Goal: Task Accomplishment & Management: Manage account settings

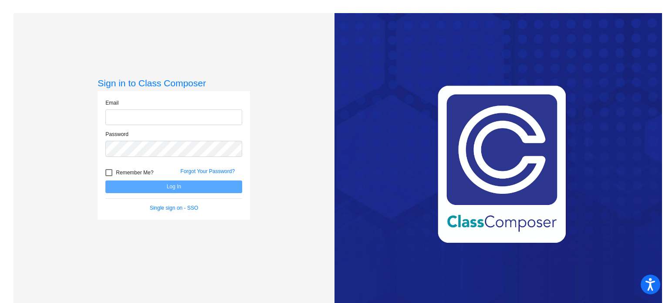
type input "[PERSON_NAME][EMAIL_ADDRESS][PERSON_NAME][DOMAIN_NAME]"
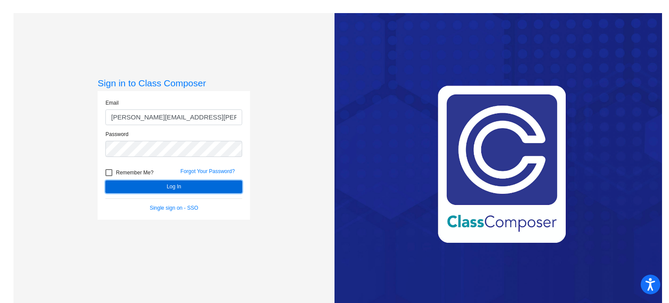
click at [172, 185] on button "Log In" at bounding box center [173, 186] width 137 height 13
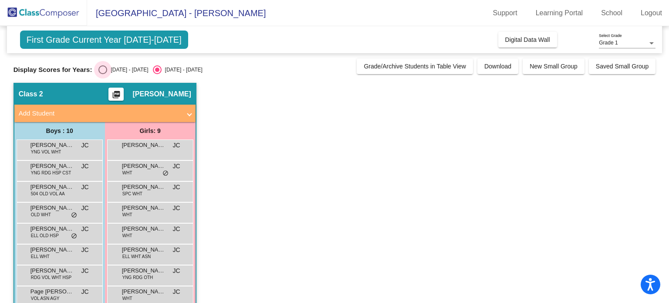
click at [101, 68] on div "Select an option" at bounding box center [102, 69] width 9 height 9
click at [102, 74] on input "[DATE] - [DATE]" at bounding box center [102, 74] width 0 height 0
radio input "true"
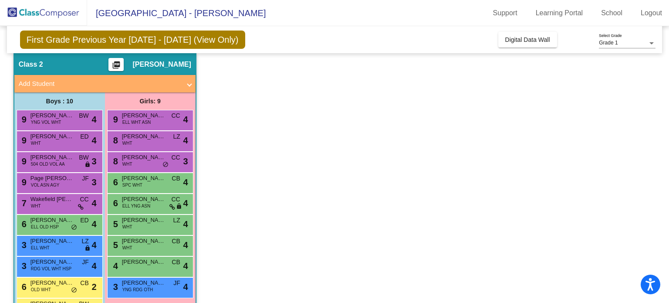
scroll to position [59, 0]
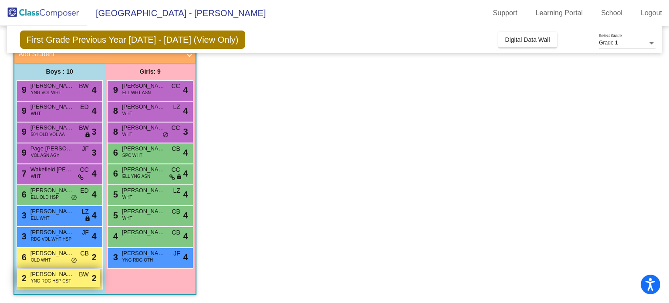
click at [59, 276] on span "[PERSON_NAME]" at bounding box center [52, 274] width 44 height 9
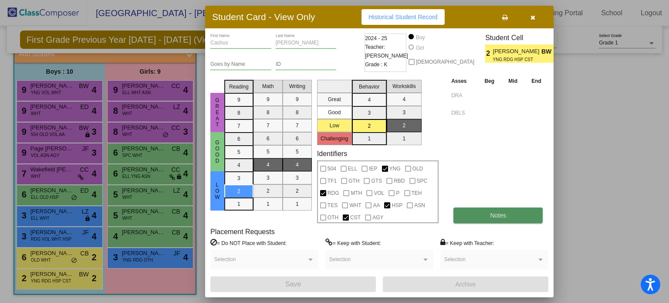
click at [486, 212] on button "Notes" at bounding box center [497, 215] width 89 height 16
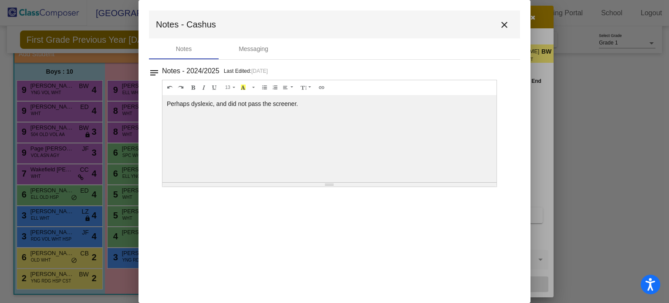
click at [501, 20] on mat-icon "close" at bounding box center [504, 25] width 10 height 10
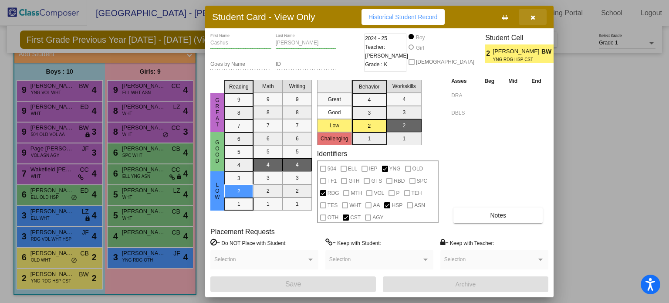
click at [530, 16] on icon "button" at bounding box center [532, 17] width 5 height 6
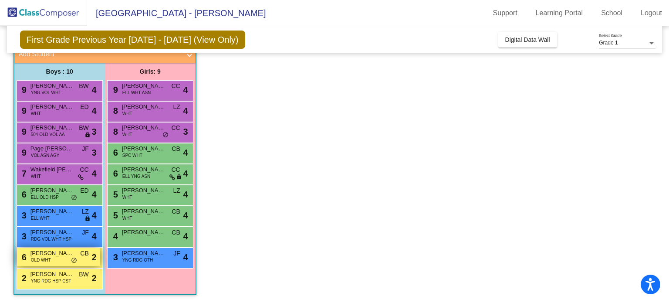
click at [63, 253] on span "[PERSON_NAME]" at bounding box center [52, 253] width 44 height 9
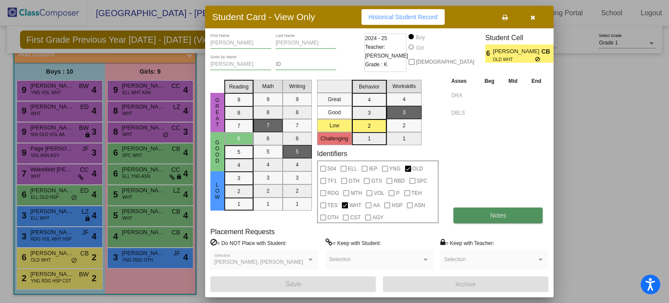
click at [486, 215] on button "Notes" at bounding box center [497, 215] width 89 height 16
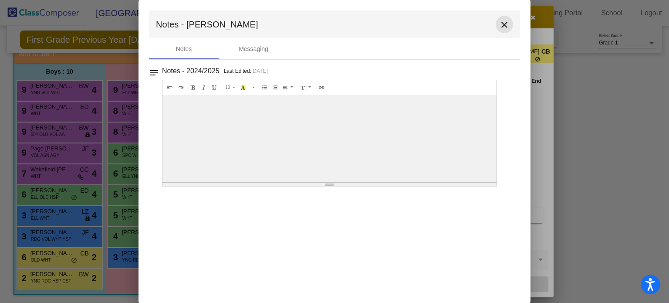
click at [503, 26] on mat-icon "close" at bounding box center [504, 25] width 10 height 10
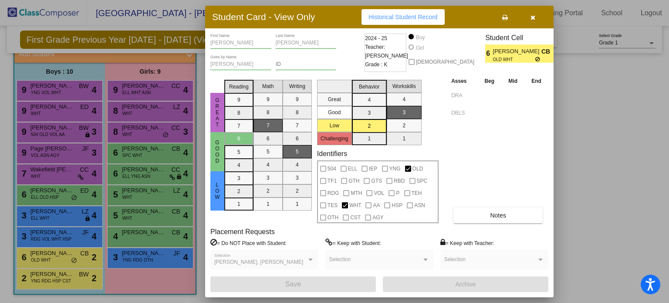
click at [71, 175] on div at bounding box center [334, 151] width 669 height 303
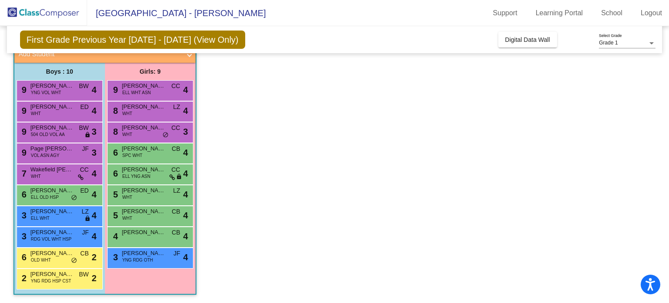
click at [71, 175] on div "7 Wakefield [PERSON_NAME] WHT CC lock do_not_disturb_alt 4" at bounding box center [58, 173] width 83 height 18
click at [56, 174] on div "7 Wakefield [PERSON_NAME] WHT CC lock do_not_disturb_alt 4" at bounding box center [58, 173] width 83 height 18
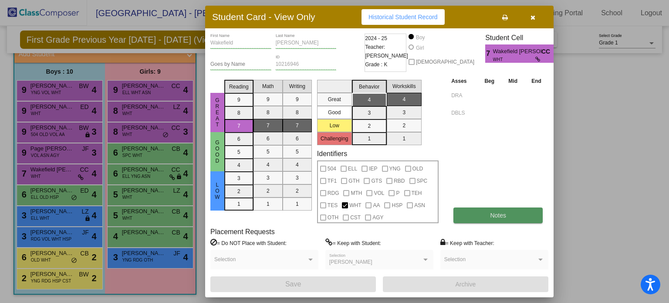
click at [520, 209] on button "Notes" at bounding box center [497, 215] width 89 height 16
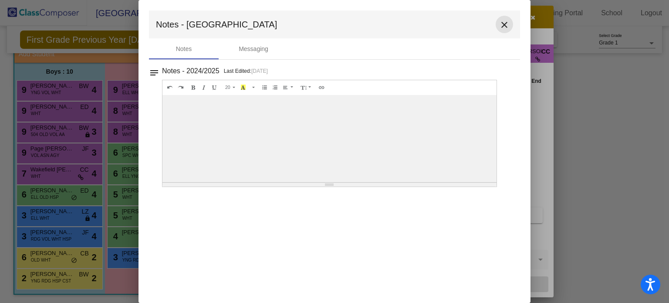
click at [503, 28] on mat-icon "close" at bounding box center [504, 25] width 10 height 10
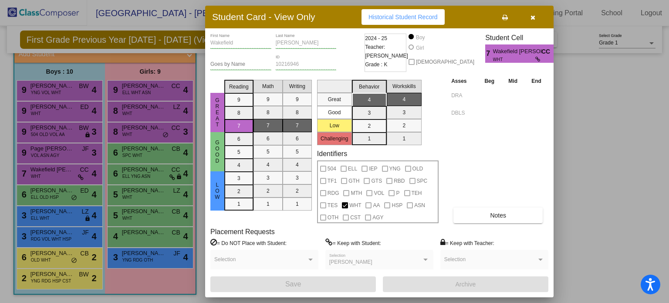
click at [158, 192] on div at bounding box center [334, 151] width 669 height 303
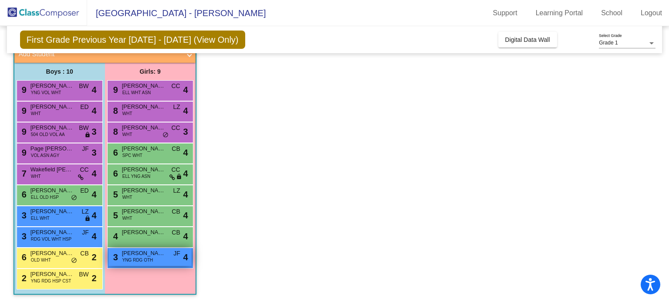
click at [162, 260] on div "3 [PERSON_NAME] YNG RDG OTH JF lock do_not_disturb_alt 4" at bounding box center [149, 257] width 83 height 18
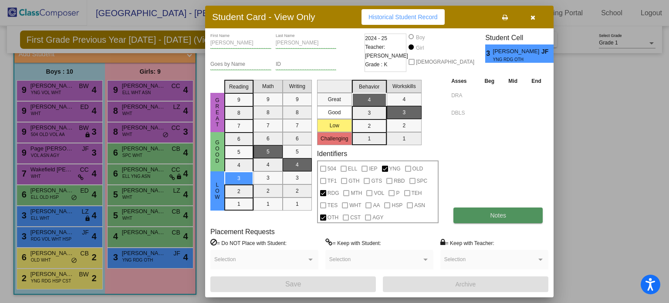
click at [483, 212] on button "Notes" at bounding box center [497, 215] width 89 height 16
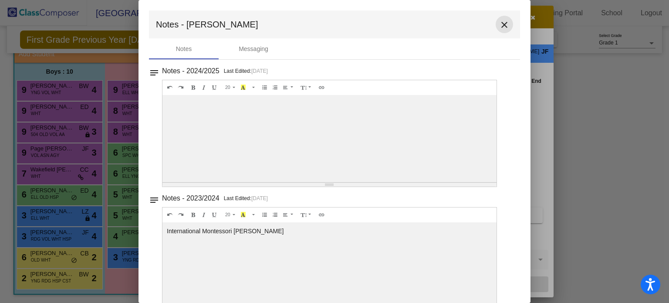
click at [499, 23] on mat-icon "close" at bounding box center [504, 25] width 10 height 10
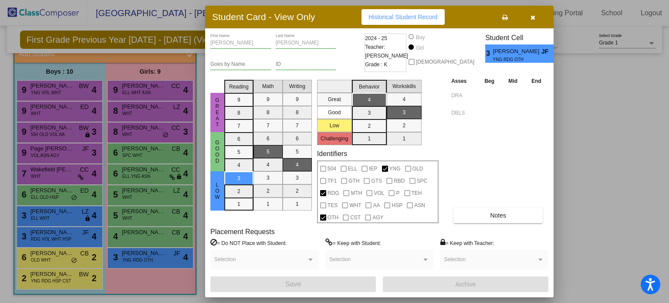
click at [425, 41] on div "Boy" at bounding box center [420, 38] width 10 height 8
click at [538, 15] on button "button" at bounding box center [533, 17] width 28 height 16
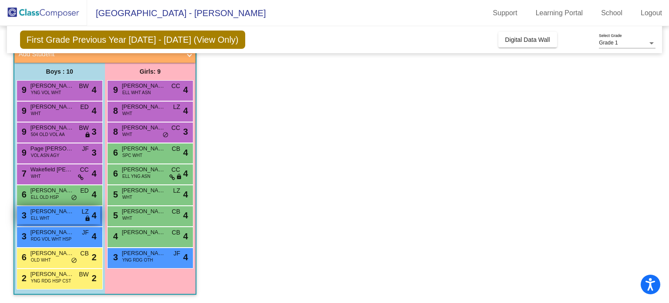
click at [55, 216] on div "3 [PERSON_NAME] ELL WHT LZ lock do_not_disturb_alt 4" at bounding box center [58, 215] width 83 height 18
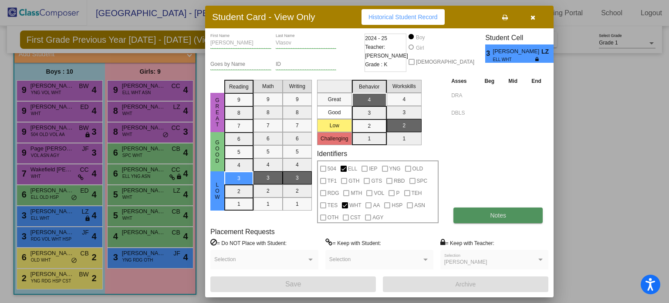
click at [482, 214] on button "Notes" at bounding box center [497, 215] width 89 height 16
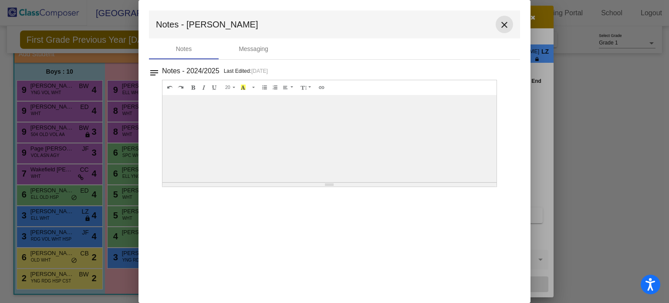
click at [503, 24] on mat-icon "close" at bounding box center [504, 25] width 10 height 10
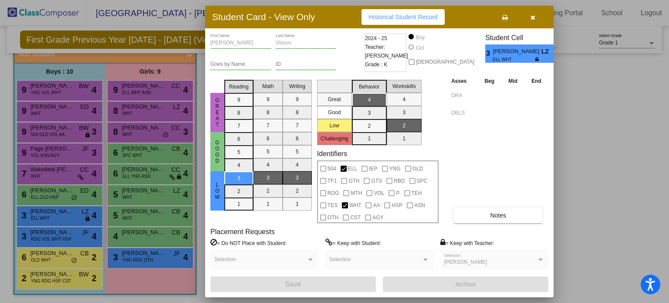
click at [117, 281] on div at bounding box center [334, 151] width 669 height 303
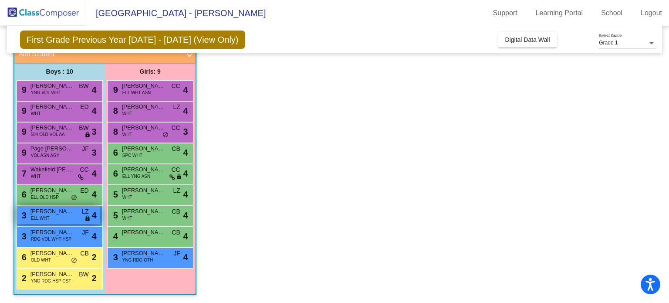
click at [52, 215] on span "[PERSON_NAME]" at bounding box center [52, 211] width 44 height 9
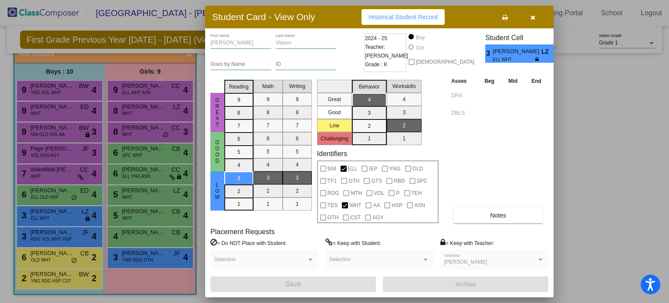
click at [53, 278] on div at bounding box center [334, 151] width 669 height 303
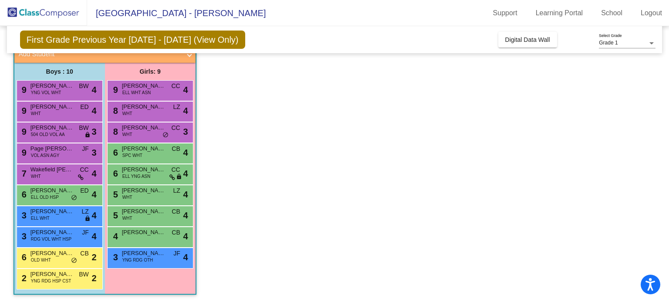
click at [53, 278] on span "YNG RDG HSP CST" at bounding box center [51, 280] width 40 height 7
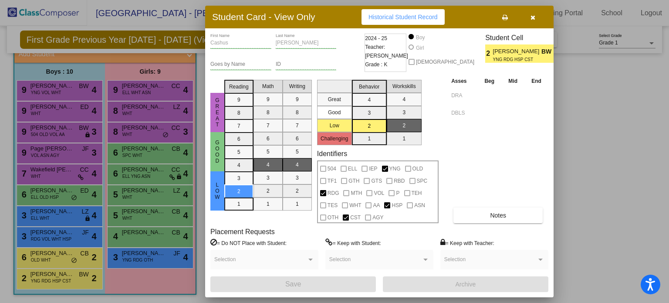
click at [539, 24] on button "button" at bounding box center [533, 17] width 28 height 16
